Goal: Information Seeking & Learning: Find specific fact

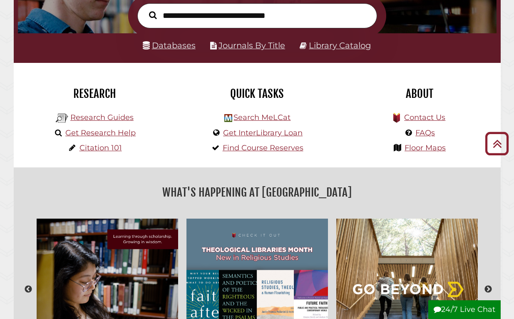
scroll to position [121, 0]
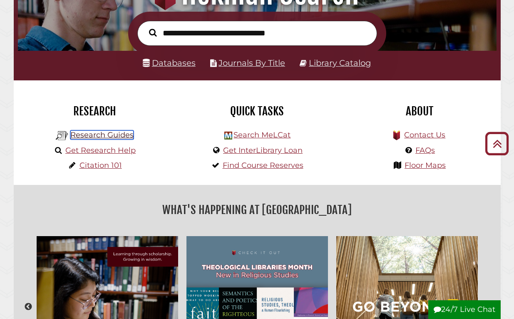
click at [94, 133] on link "Research Guides" at bounding box center [101, 134] width 63 height 9
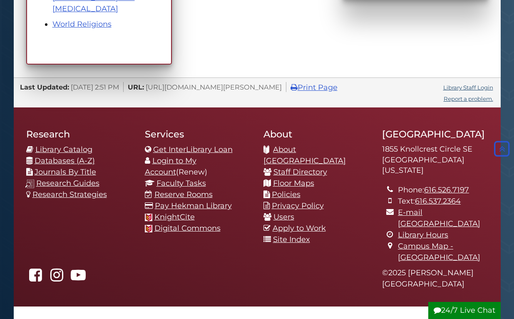
scroll to position [654, 0]
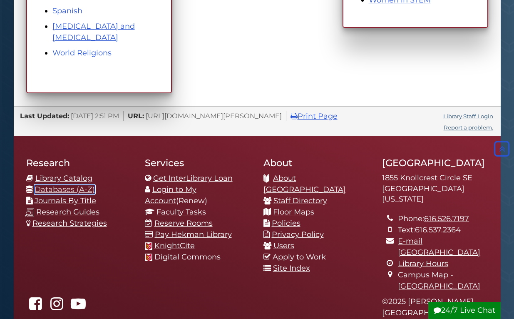
click at [60, 191] on link "Databases (A-Z)" at bounding box center [65, 189] width 60 height 9
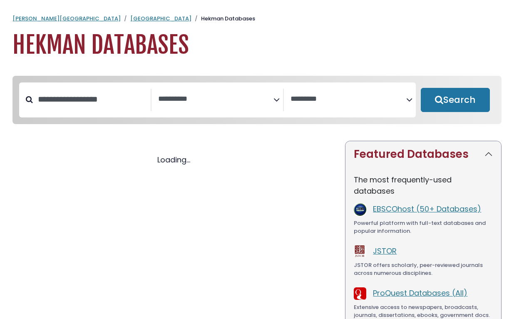
select select "Database Subject Filter"
select select "Database Vendors Filter"
select select "Database Subject Filter"
select select "Database Vendors Filter"
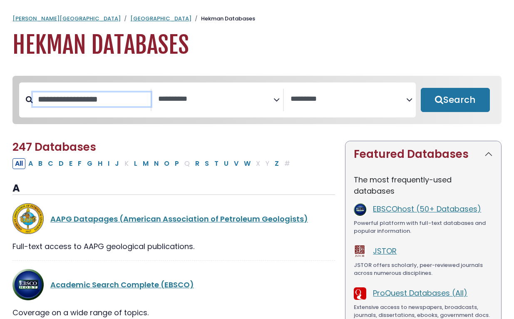
click at [86, 105] on input "Search database by title or keyword" at bounding box center [92, 99] width 118 height 14
click at [187, 99] on textarea "Search" at bounding box center [215, 99] width 115 height 9
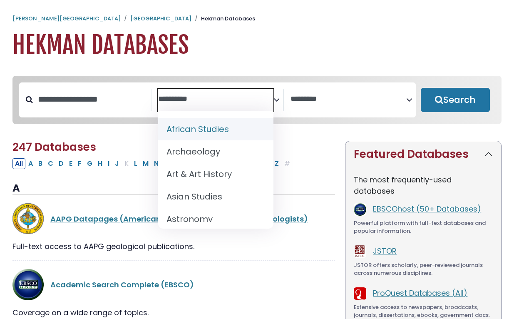
click at [193, 98] on textarea "Search" at bounding box center [215, 99] width 115 height 9
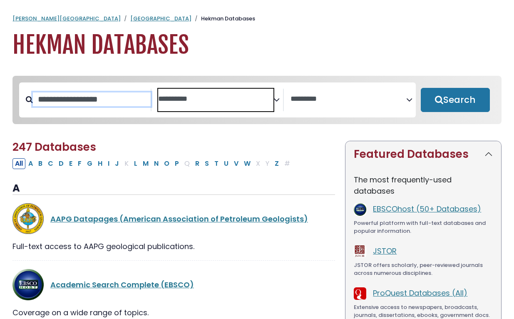
click at [97, 103] on input "Search database by title or keyword" at bounding box center [92, 99] width 118 height 14
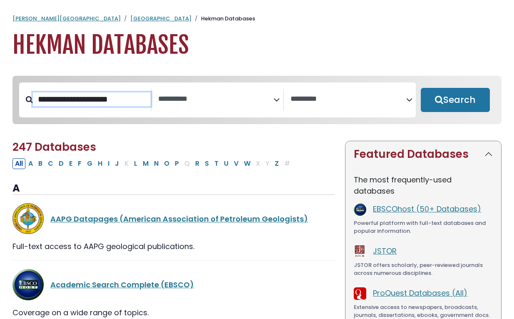
type input "**********"
click at [420, 88] on button "Search" at bounding box center [454, 100] width 69 height 24
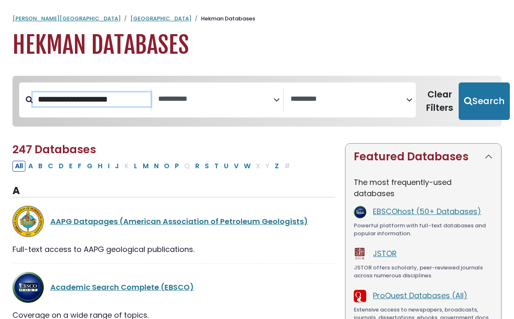
select select "Database Subject Filter"
select select "Database Vendors Filter"
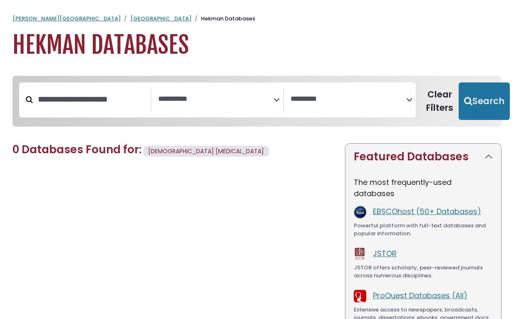
click at [176, 150] on span "[DEMOGRAPHIC_DATA] [MEDICAL_DATA]" at bounding box center [206, 151] width 116 height 8
click at [123, 106] on input "**********" at bounding box center [92, 99] width 118 height 14
click at [126, 104] on input "**********" at bounding box center [92, 99] width 118 height 14
click at [431, 211] on link "EBSCOhost (50+ Databases)" at bounding box center [427, 211] width 108 height 10
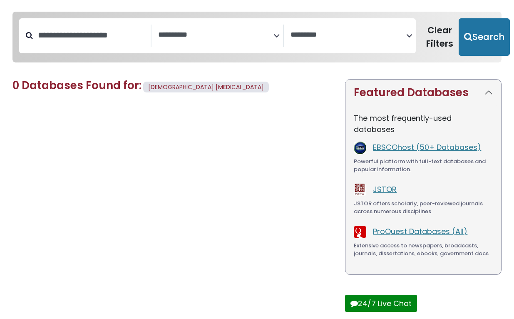
scroll to position [69, 0]
